Goal: Check status: Check status

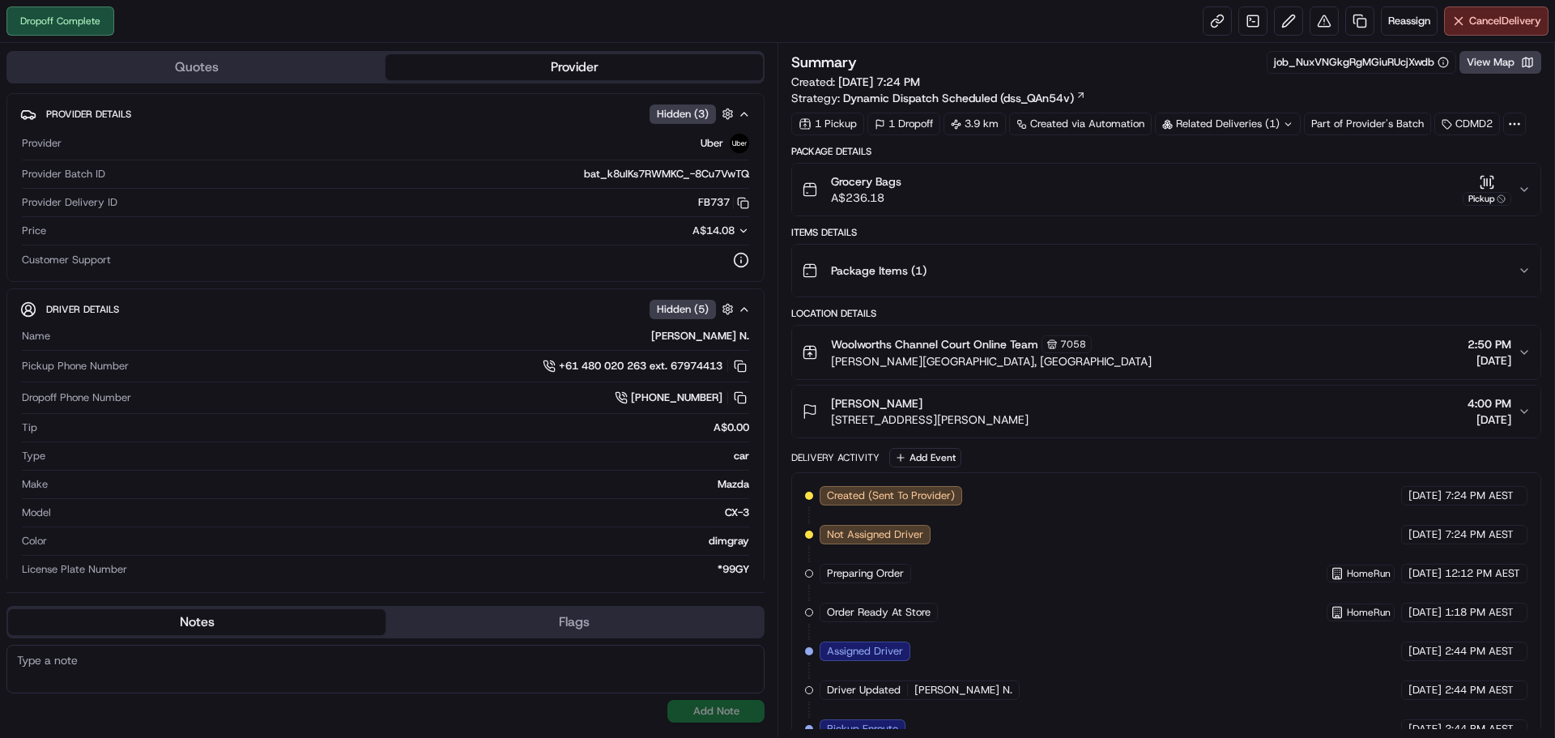
click at [997, 278] on div "Package Items ( 1 )" at bounding box center [1160, 270] width 716 height 32
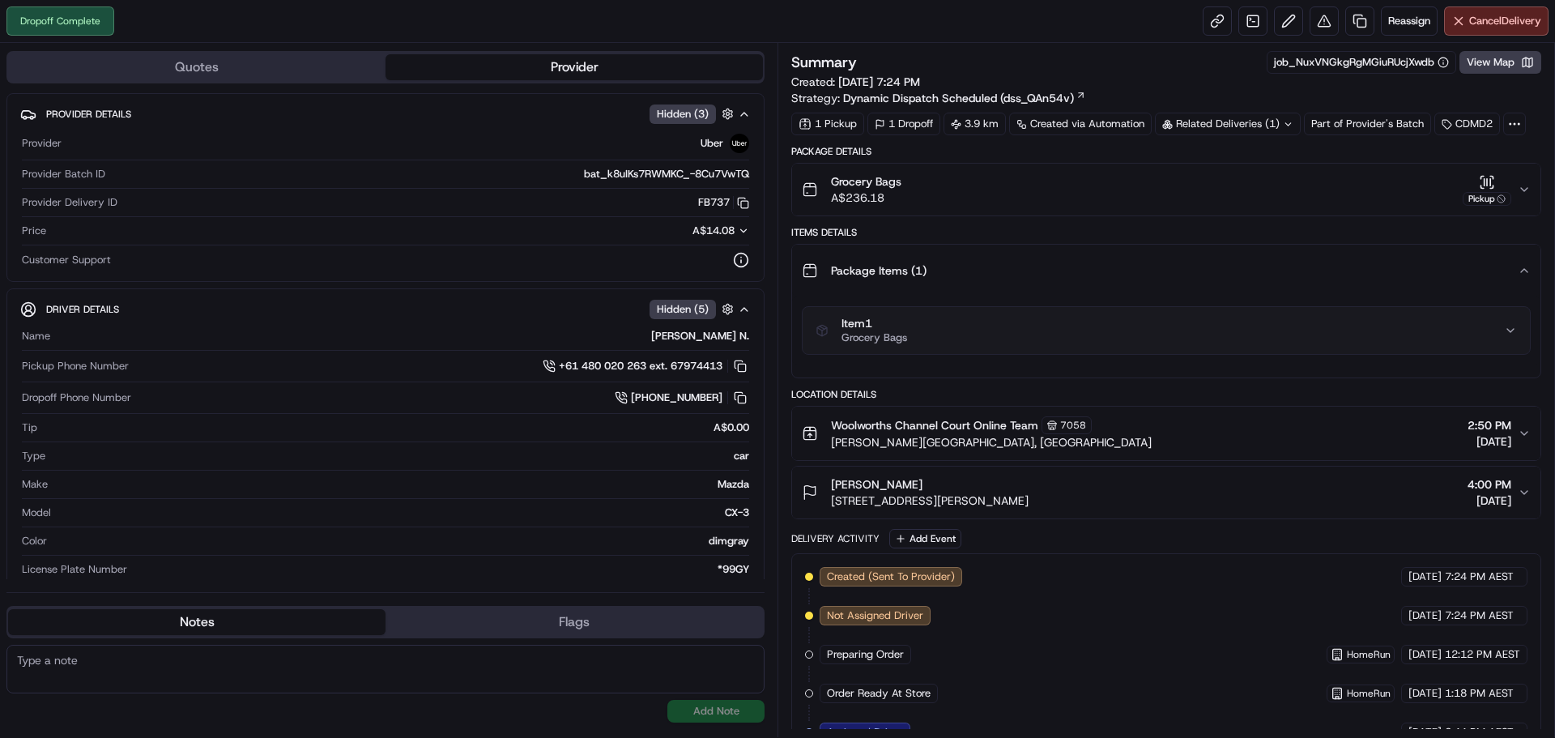
click at [1498, 334] on div "Item 1 Grocery Bags" at bounding box center [1159, 331] width 688 height 28
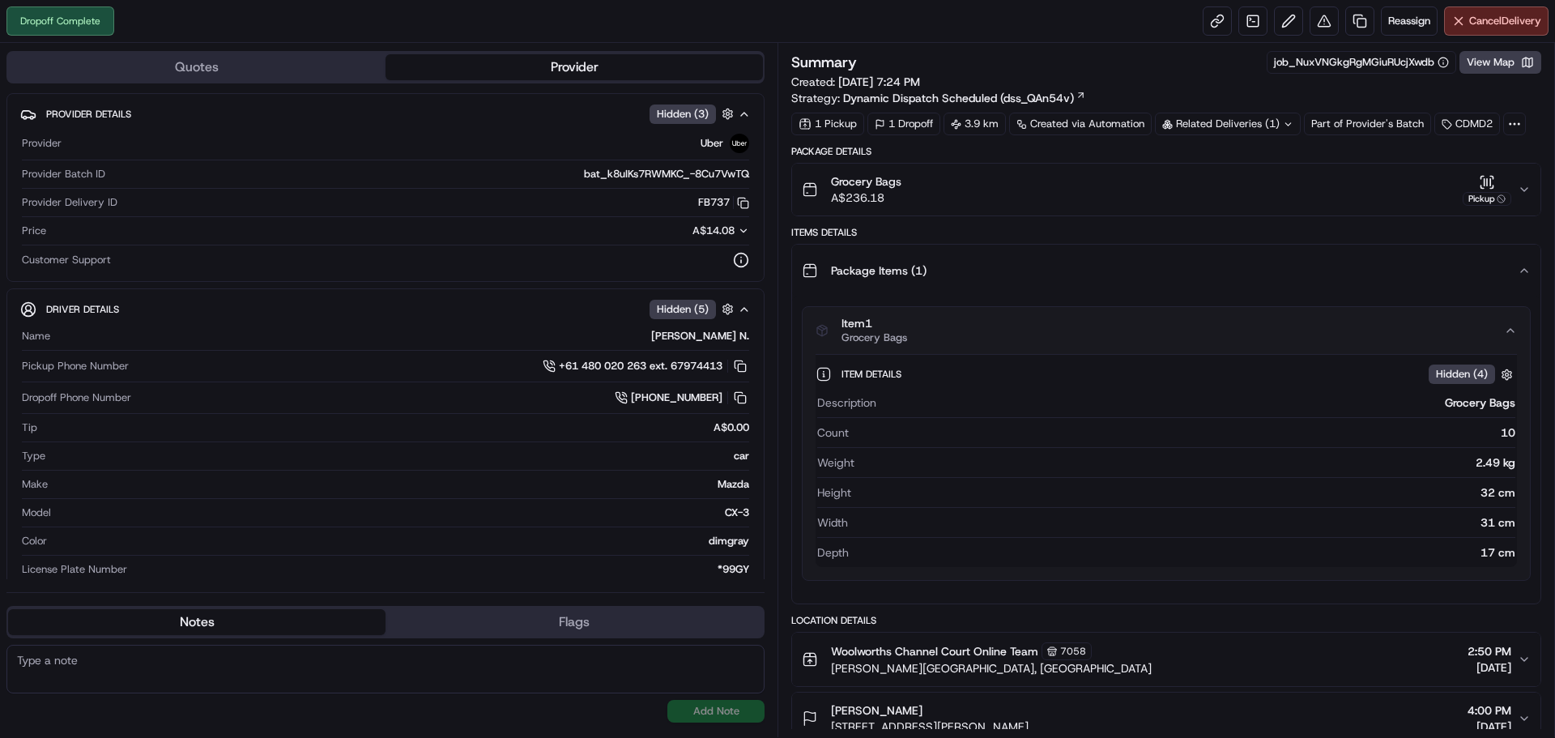
click at [1500, 325] on div "Item 1 Grocery Bags" at bounding box center [1159, 331] width 688 height 28
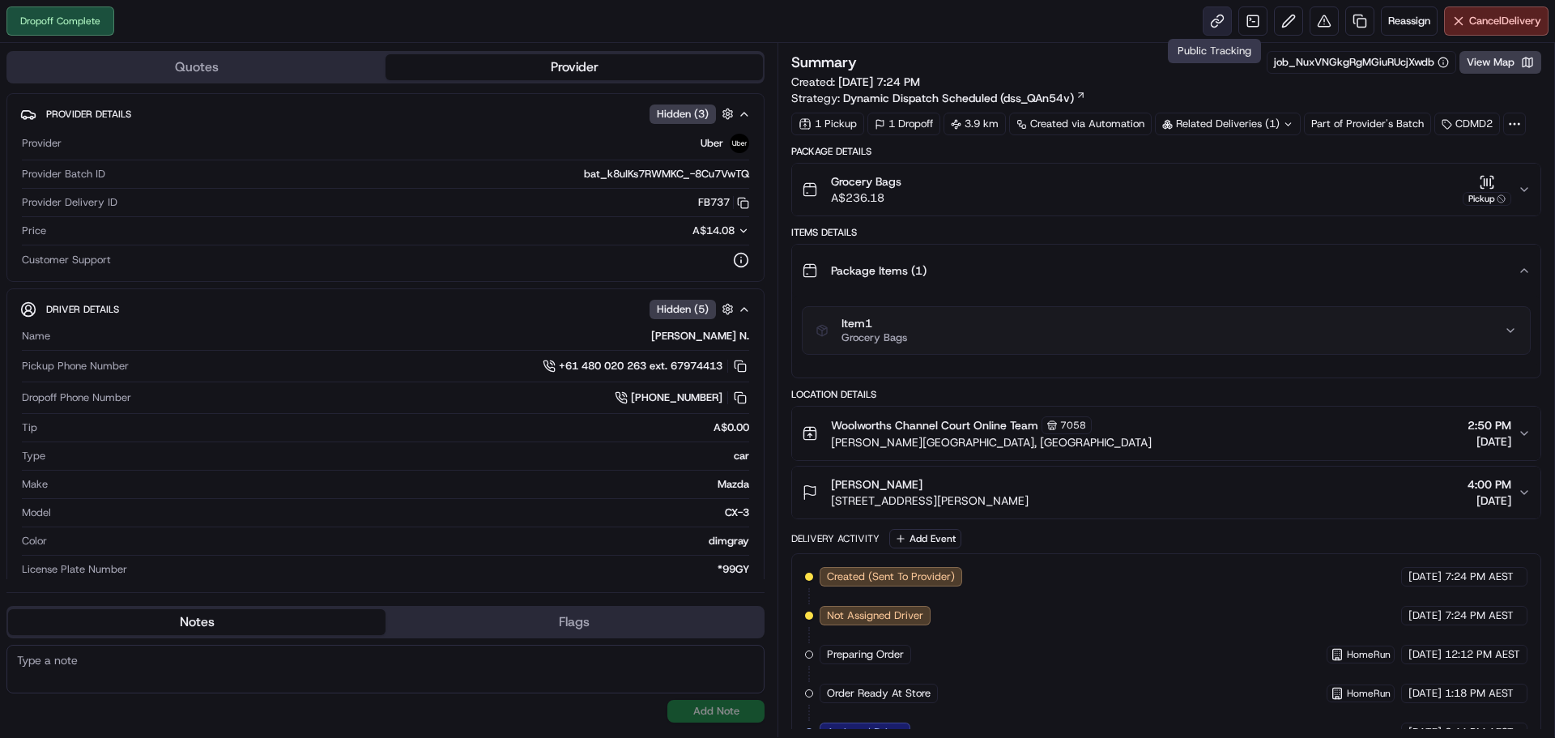
click at [1208, 23] on link at bounding box center [1216, 20] width 29 height 29
